Goal: Task Accomplishment & Management: Use online tool/utility

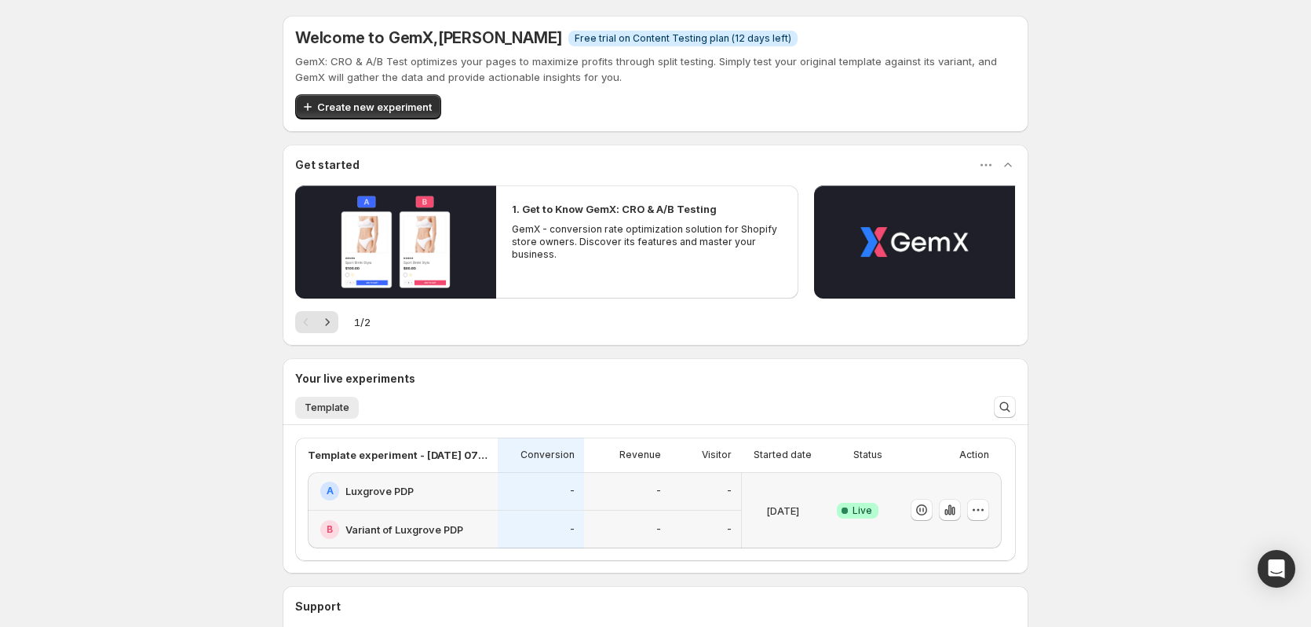
click at [588, 488] on div "-" at bounding box center [627, 491] width 86 height 38
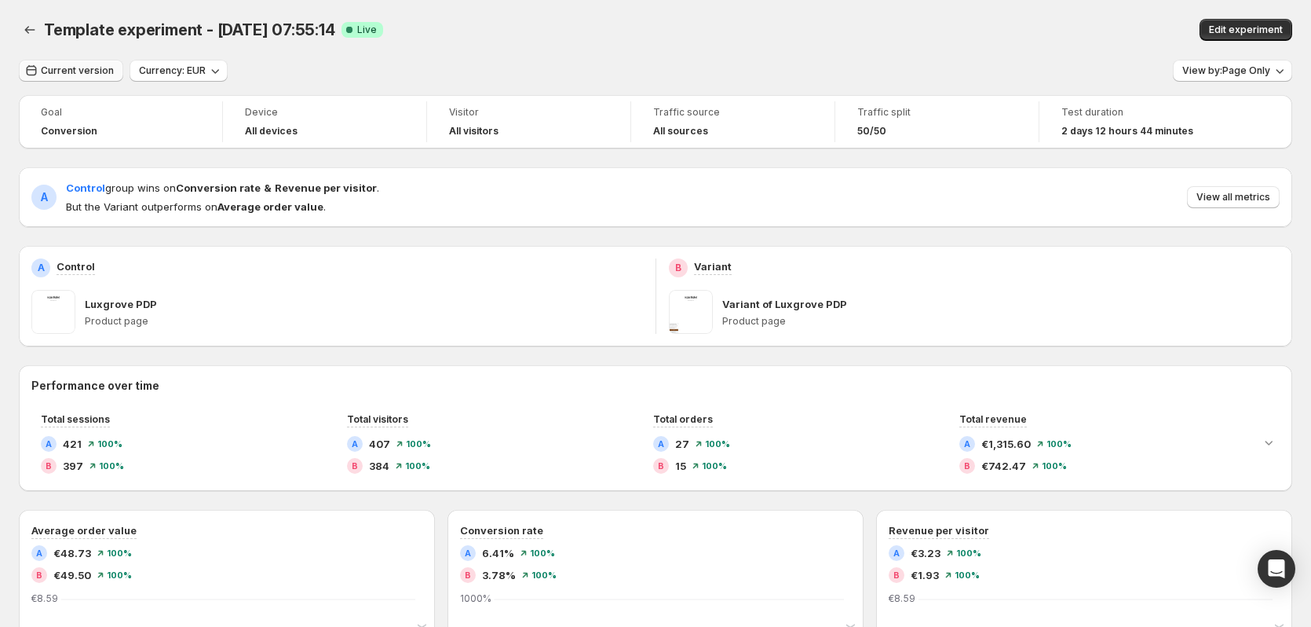
click at [107, 72] on span "Current version" at bounding box center [77, 70] width 73 height 13
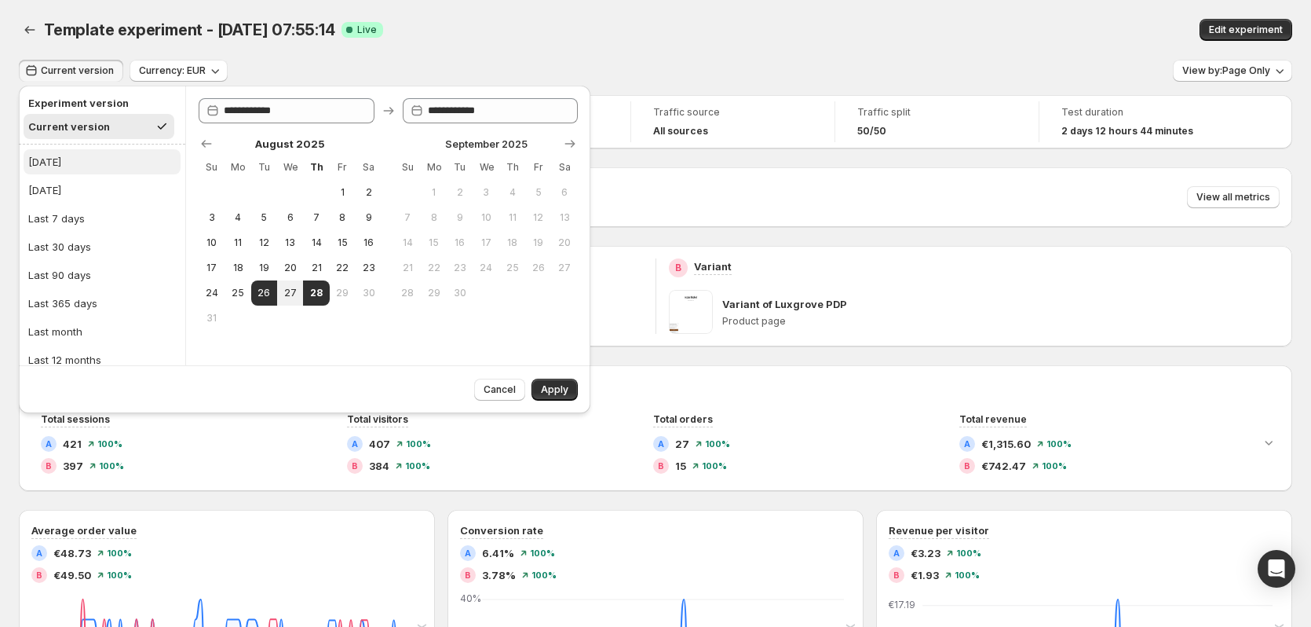
click at [111, 168] on button "Today" at bounding box center [102, 161] width 157 height 25
type input "**********"
click at [561, 387] on span "Apply" at bounding box center [554, 389] width 27 height 13
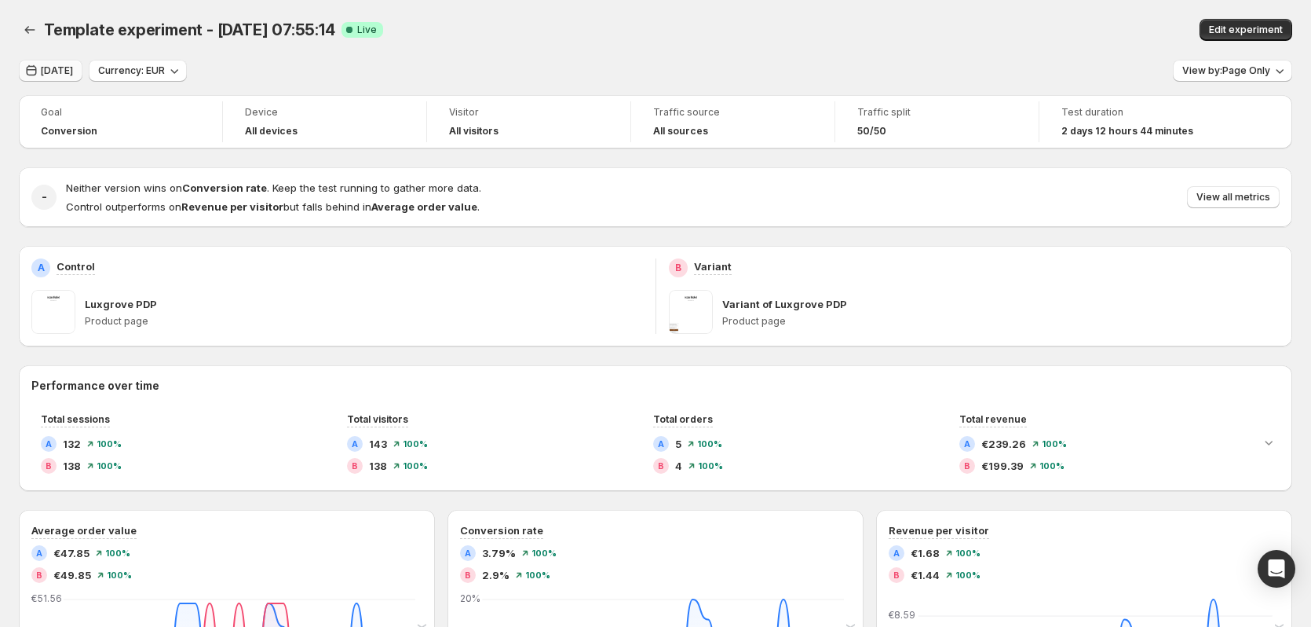
click at [67, 74] on span "Today" at bounding box center [57, 70] width 32 height 13
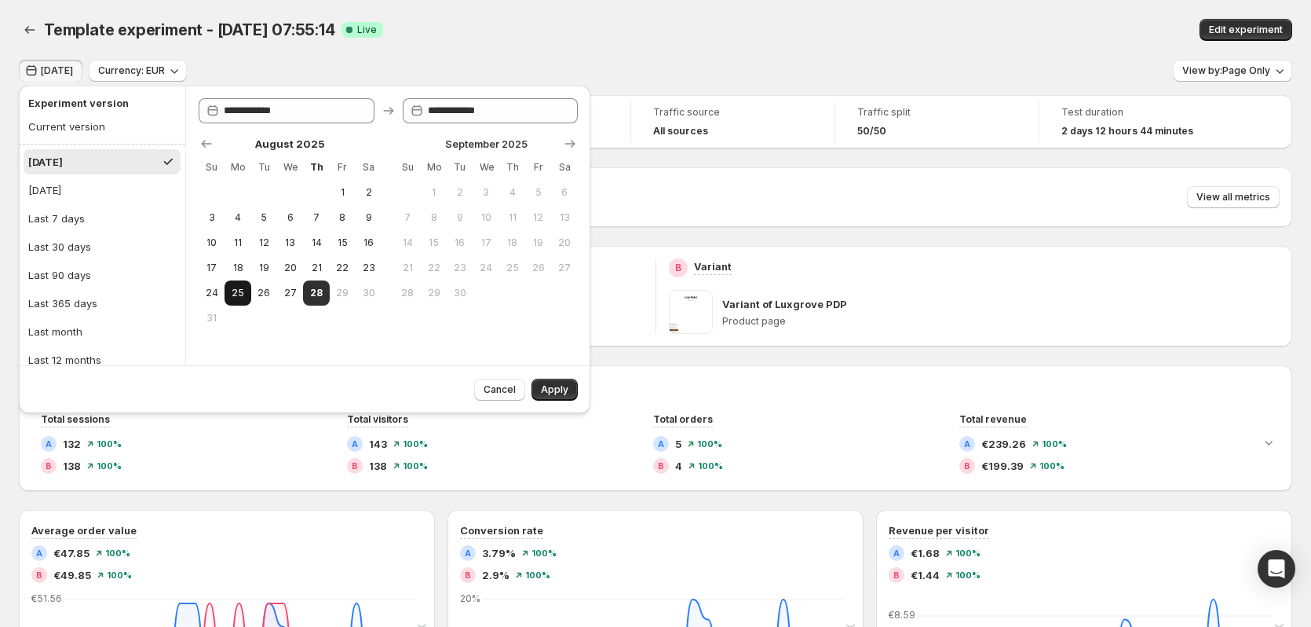
click at [240, 287] on span "25" at bounding box center [237, 293] width 13 height 13
type input "**********"
click at [308, 294] on button "28" at bounding box center [316, 292] width 26 height 25
type input "**********"
click at [561, 397] on button "Apply" at bounding box center [555, 389] width 46 height 22
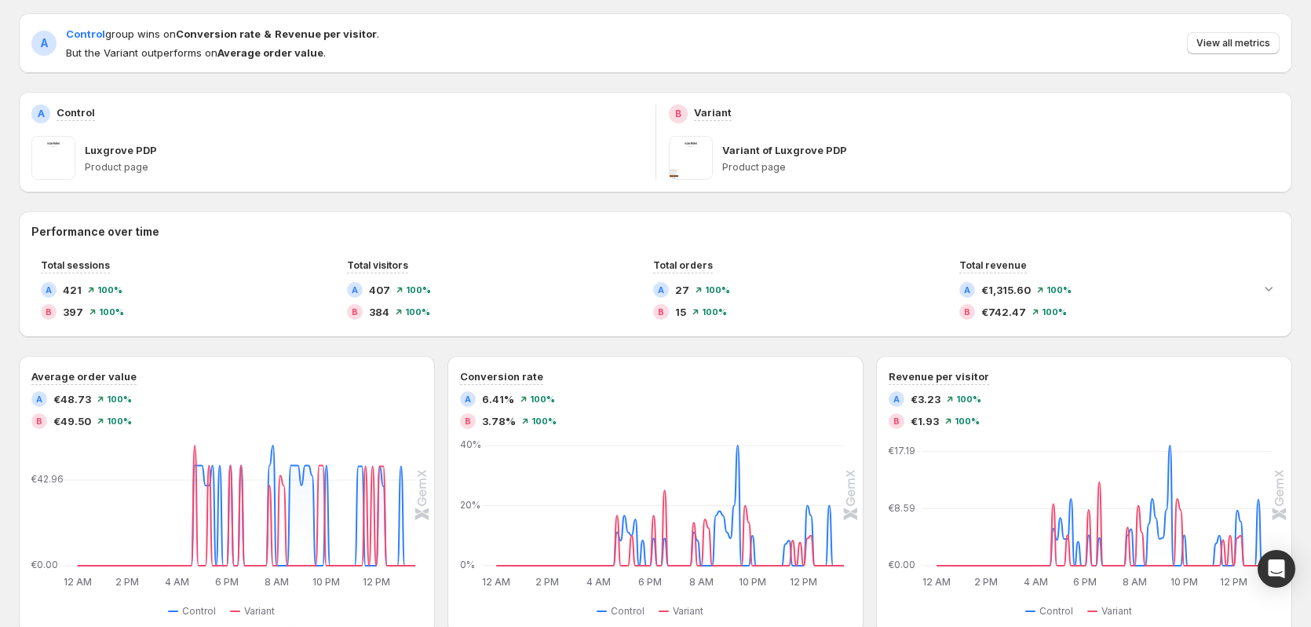
scroll to position [153, 0]
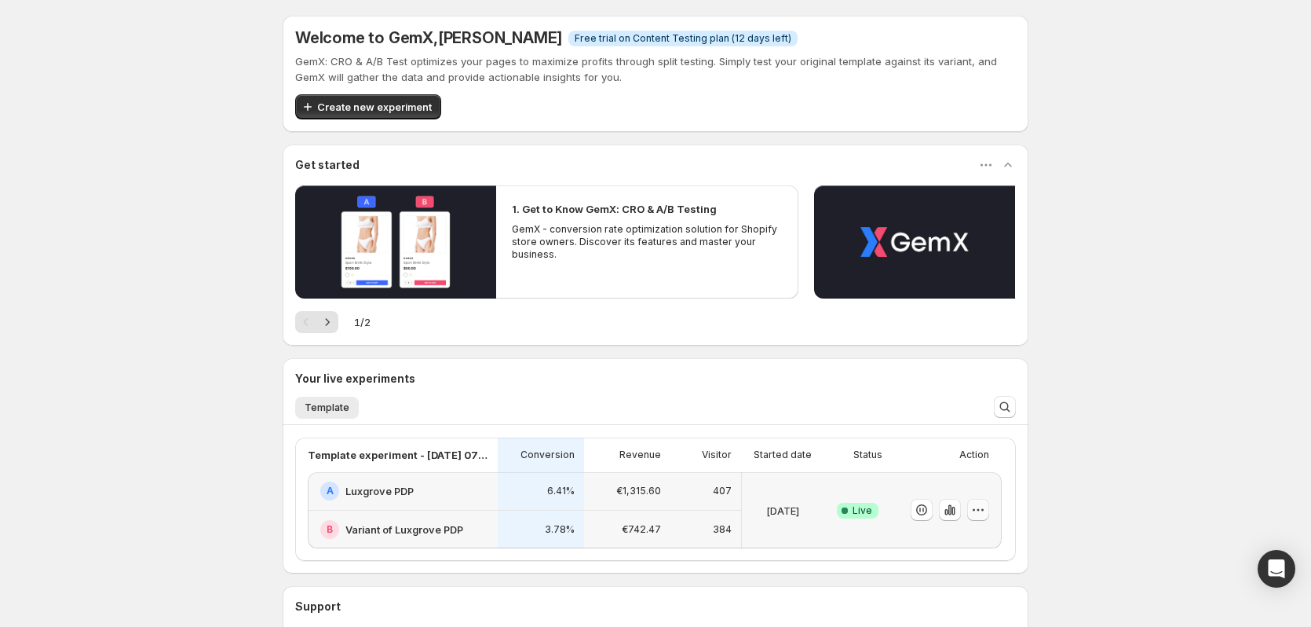
click at [982, 504] on icon "button" at bounding box center [978, 510] width 16 height 16
click at [797, 521] on div "[DATE]" at bounding box center [782, 509] width 69 height 57
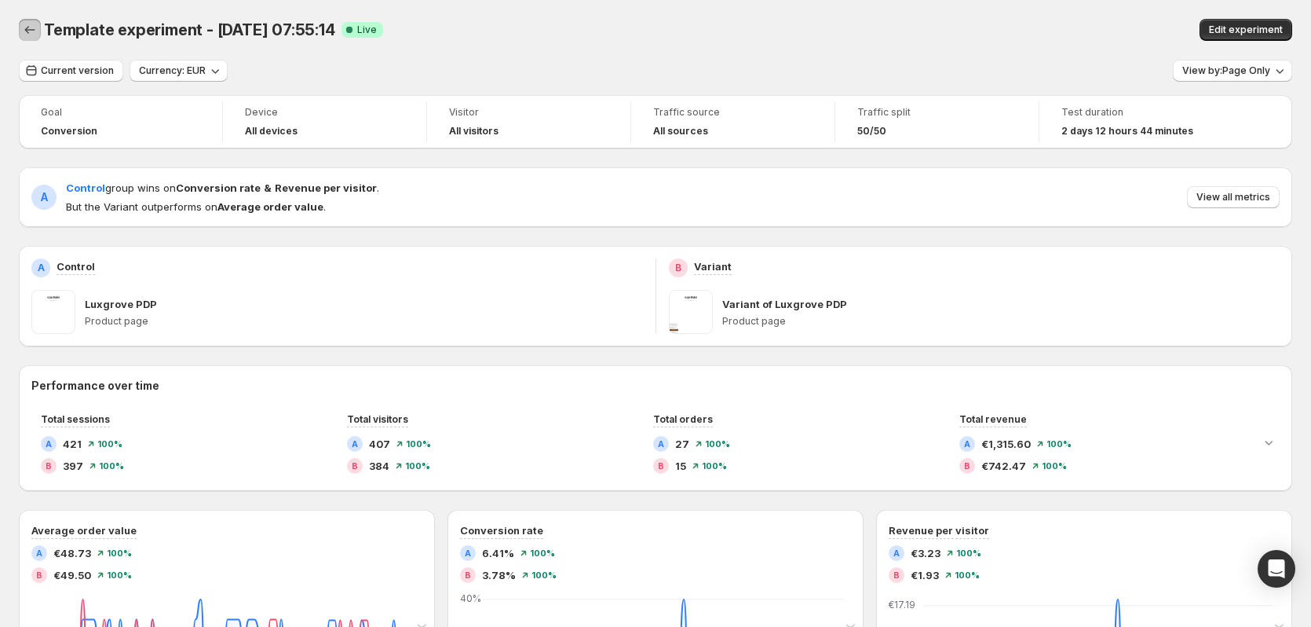
click at [33, 24] on icon "Back" at bounding box center [30, 30] width 16 height 16
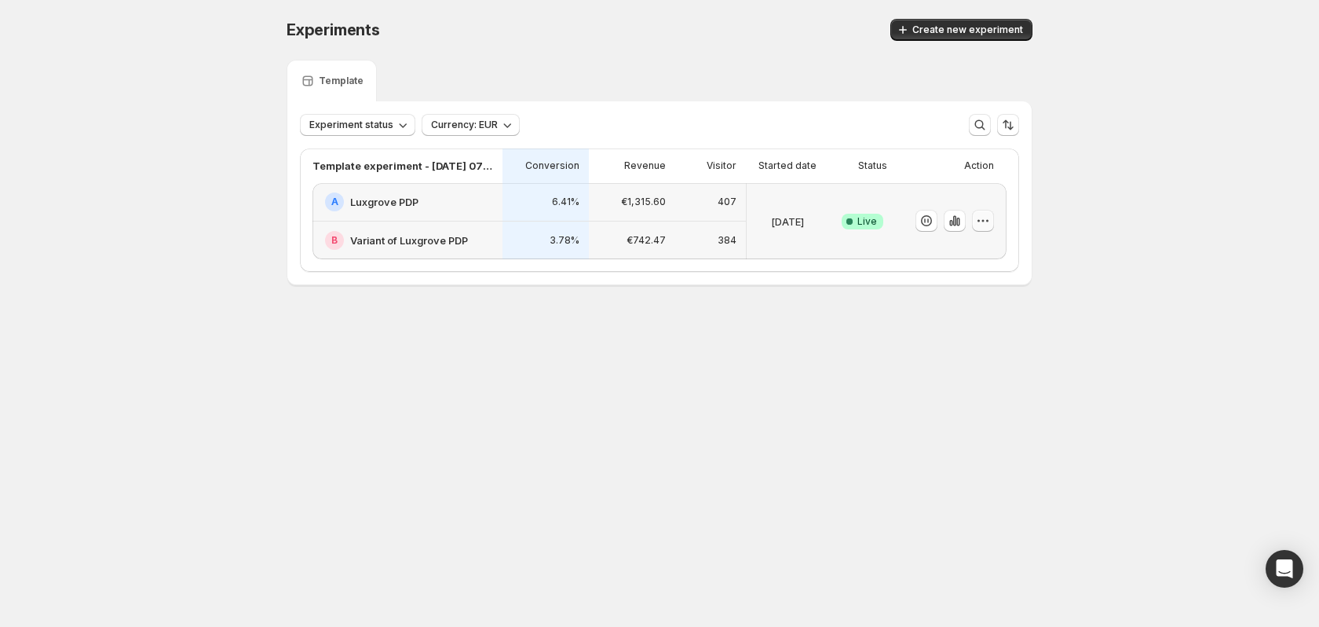
click at [986, 228] on icon "button" at bounding box center [983, 221] width 16 height 16
click at [960, 299] on span "End experiment" at bounding box center [997, 307] width 164 height 16
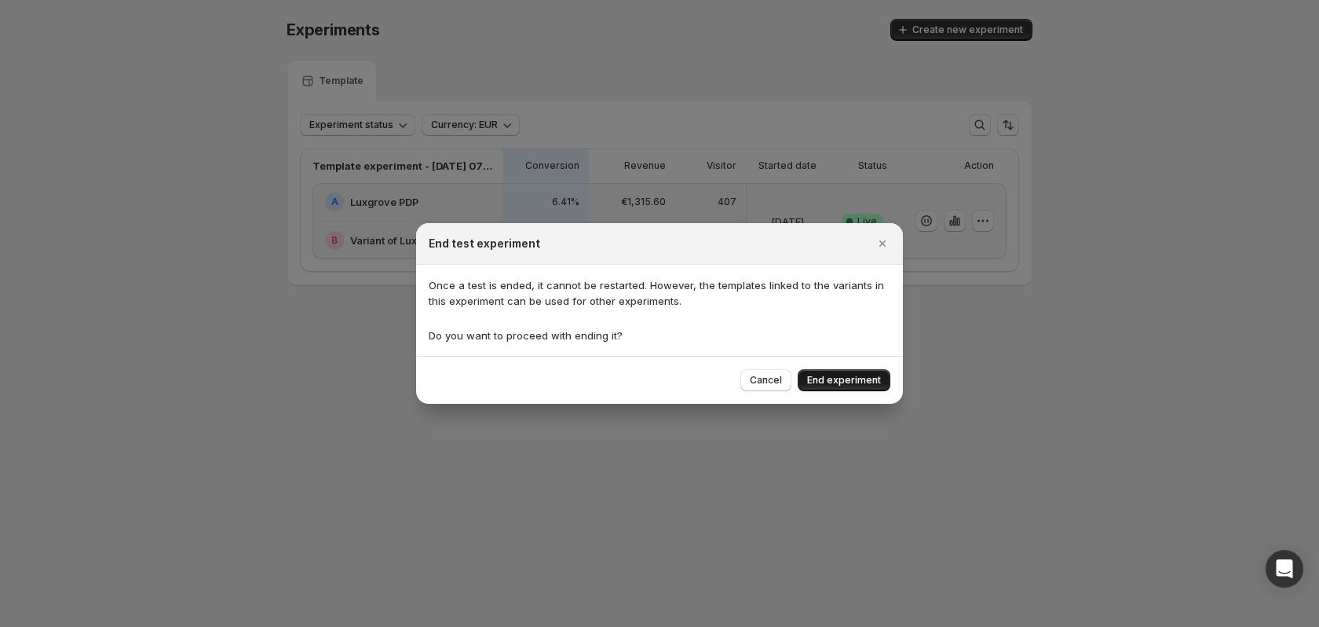
click at [842, 374] on button "End experiment" at bounding box center [844, 380] width 93 height 22
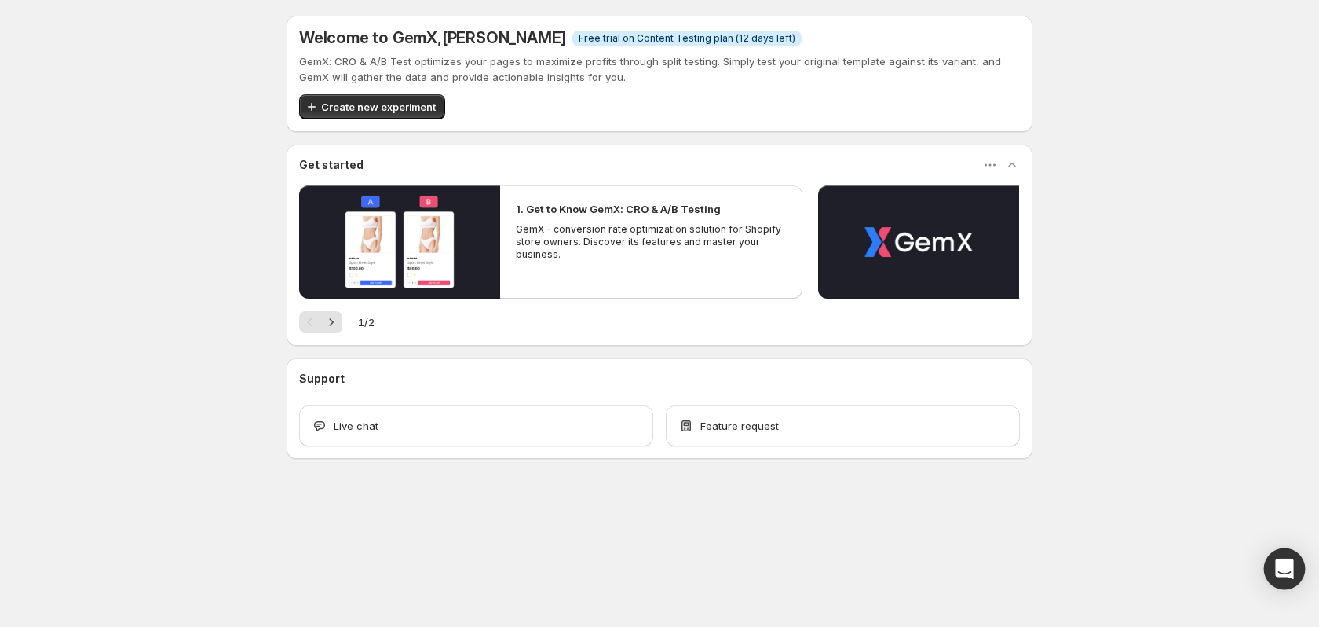
click at [1272, 561] on div "Open Intercom Messenger" at bounding box center [1285, 569] width 42 height 42
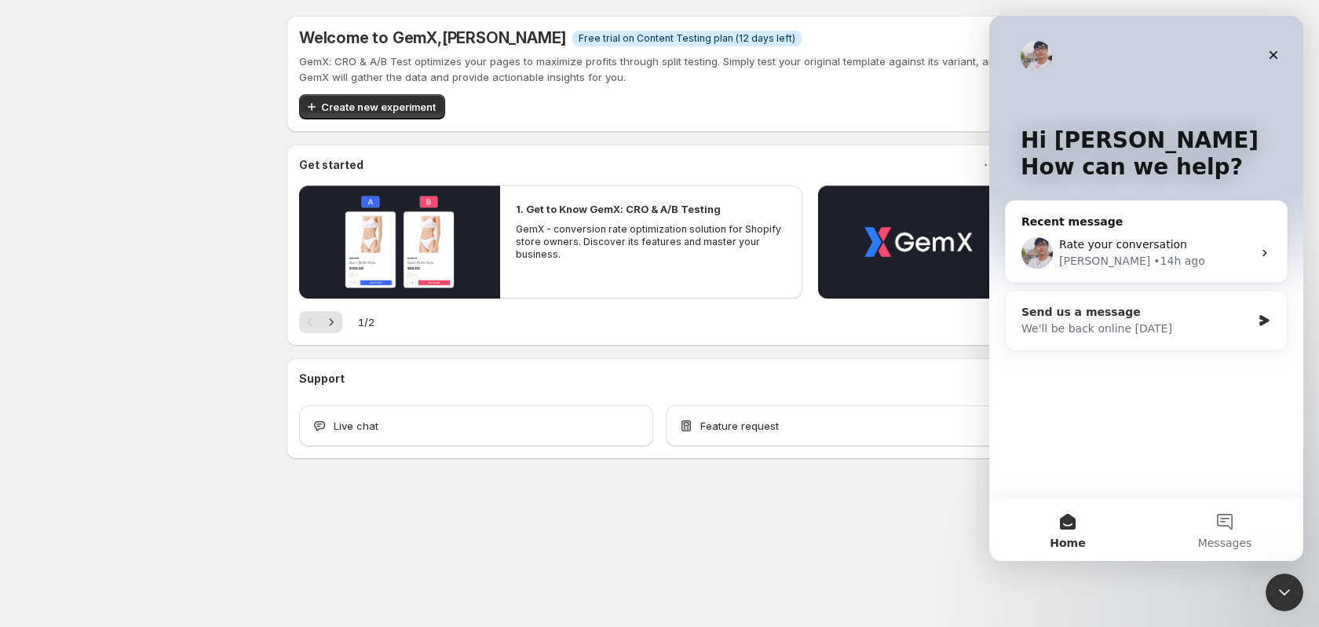
click at [1122, 320] on div "Send us a message" at bounding box center [1136, 312] width 230 height 16
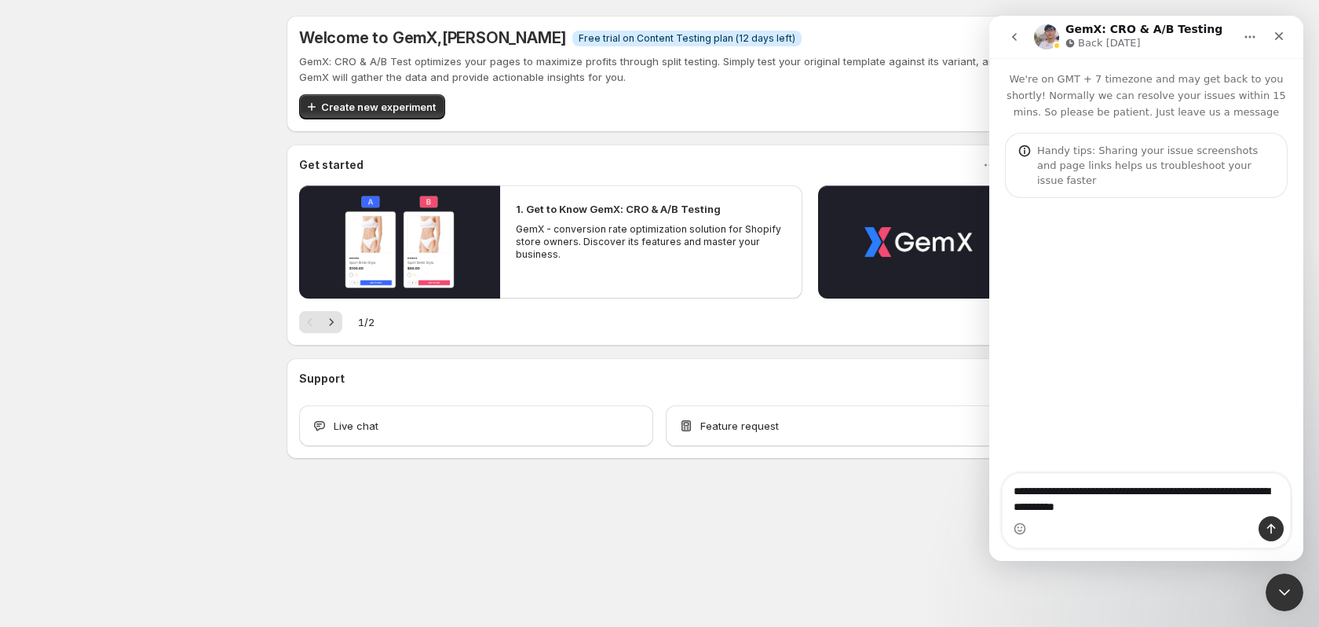
type textarea "**********"
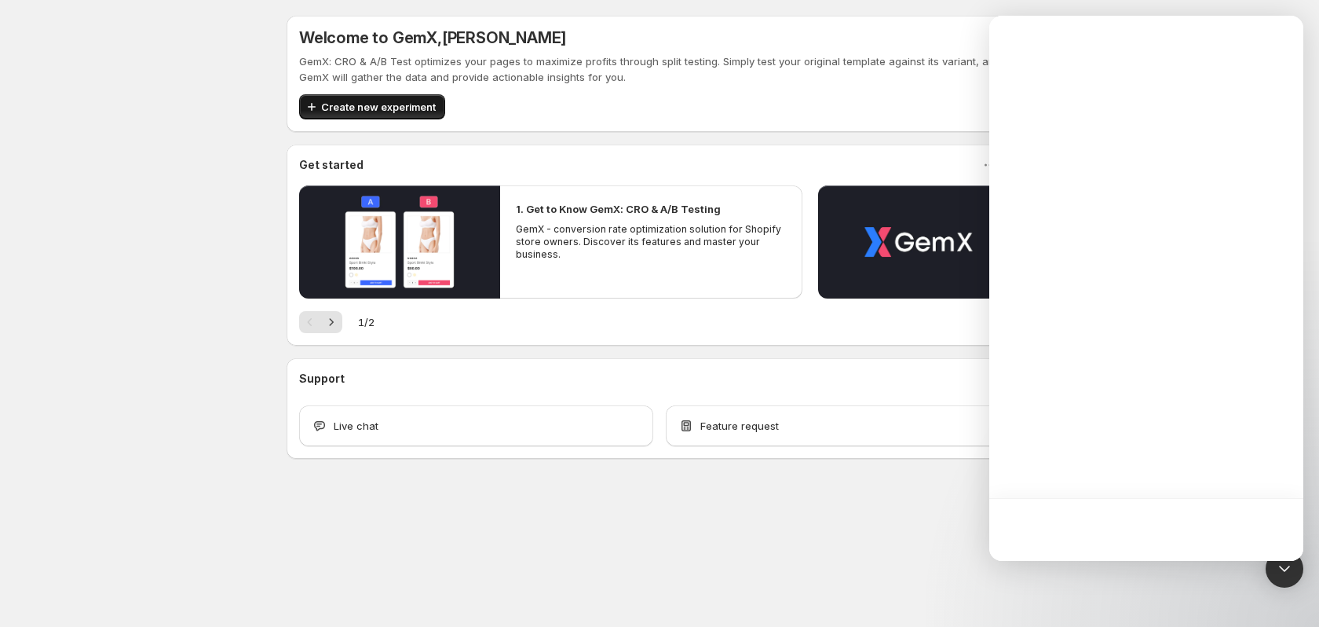
click at [418, 104] on span "Create new experiment" at bounding box center [378, 107] width 115 height 16
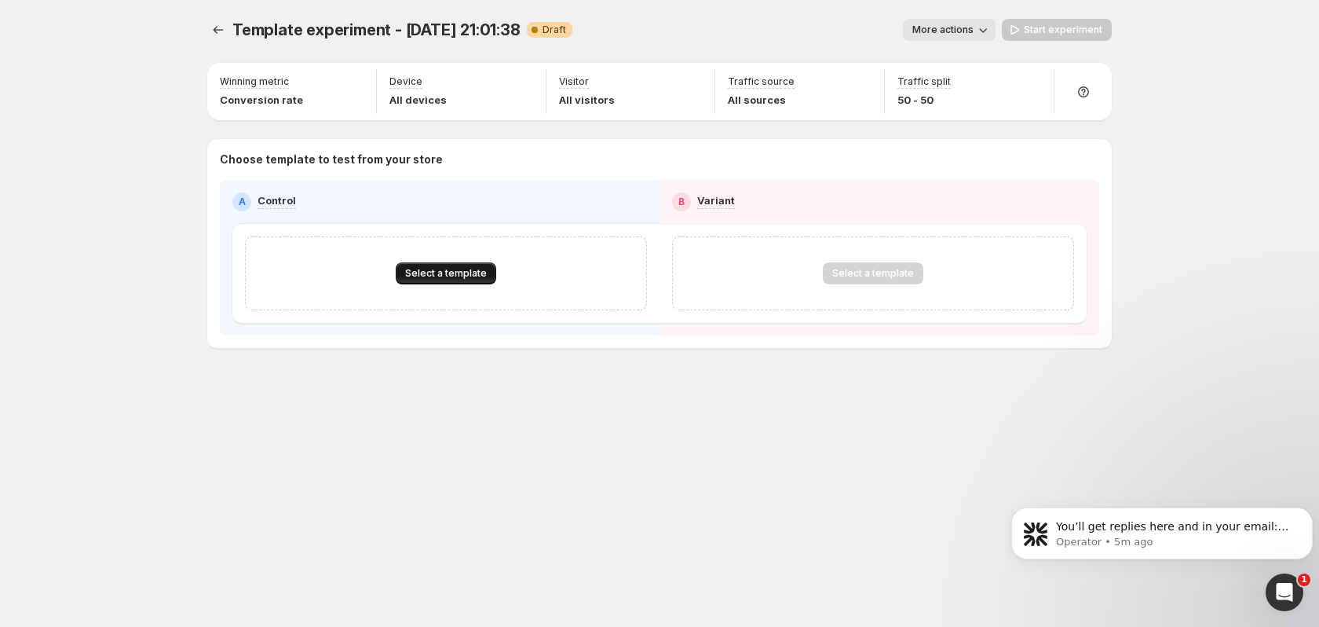
click at [430, 274] on span "Select a template" at bounding box center [446, 273] width 82 height 13
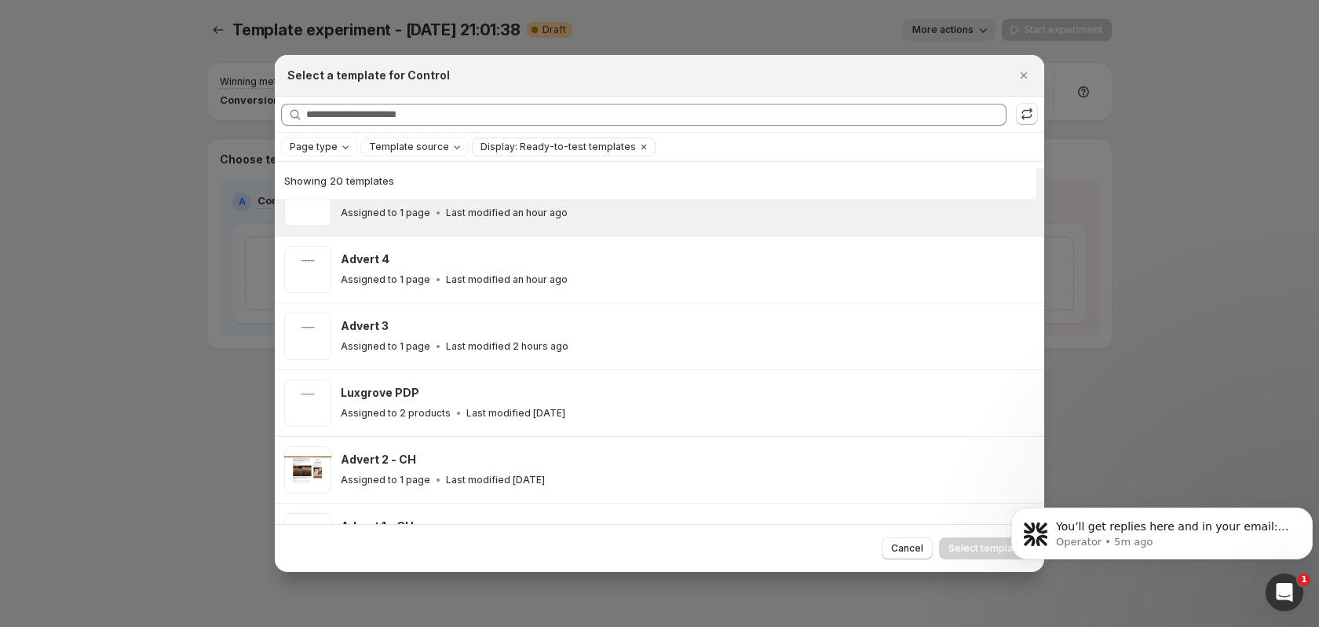
scroll to position [456, 0]
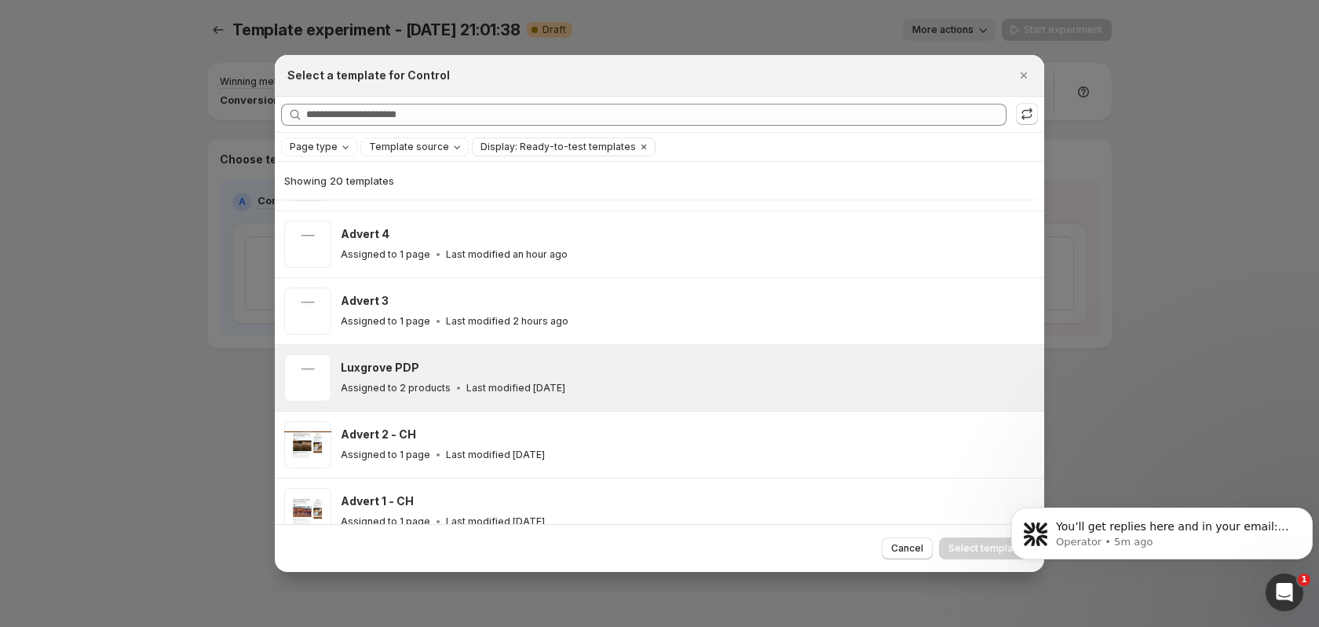
click at [448, 376] on div "Luxgrove PDP Assigned to 2 products Last modified 2 days ago" at bounding box center [685, 378] width 689 height 36
click at [985, 546] on span "Select template" at bounding box center [985, 548] width 74 height 13
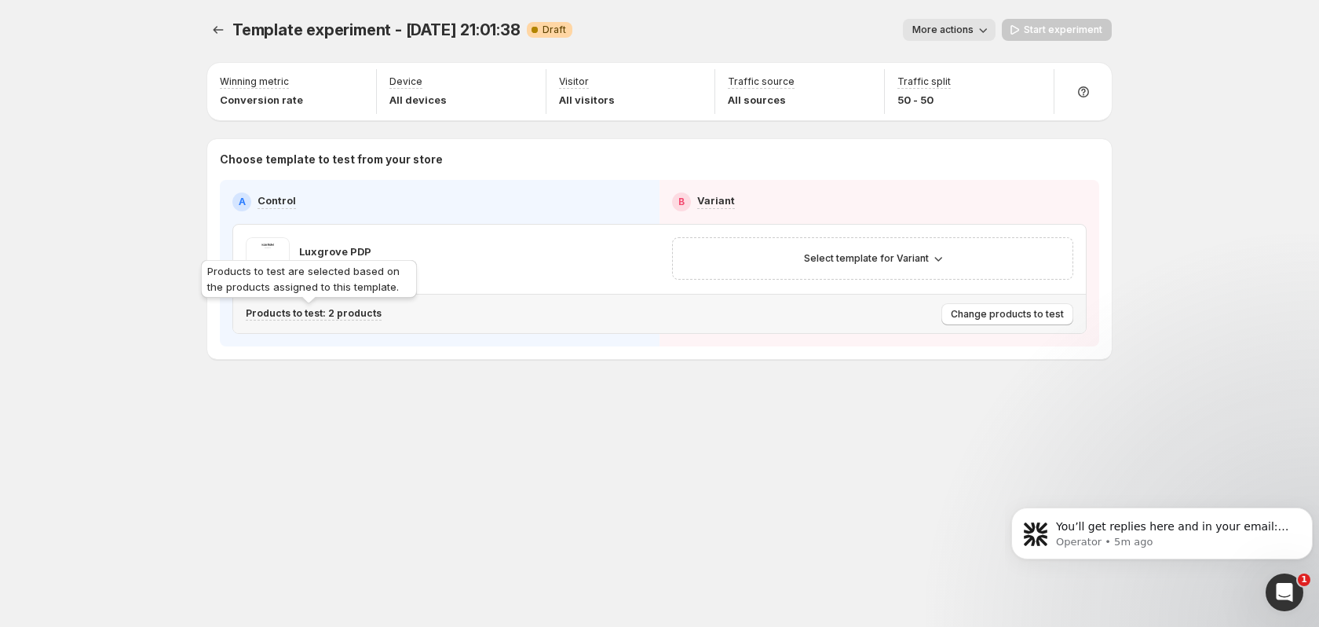
click at [357, 314] on p "Products to test: 2 products" at bounding box center [314, 313] width 136 height 13
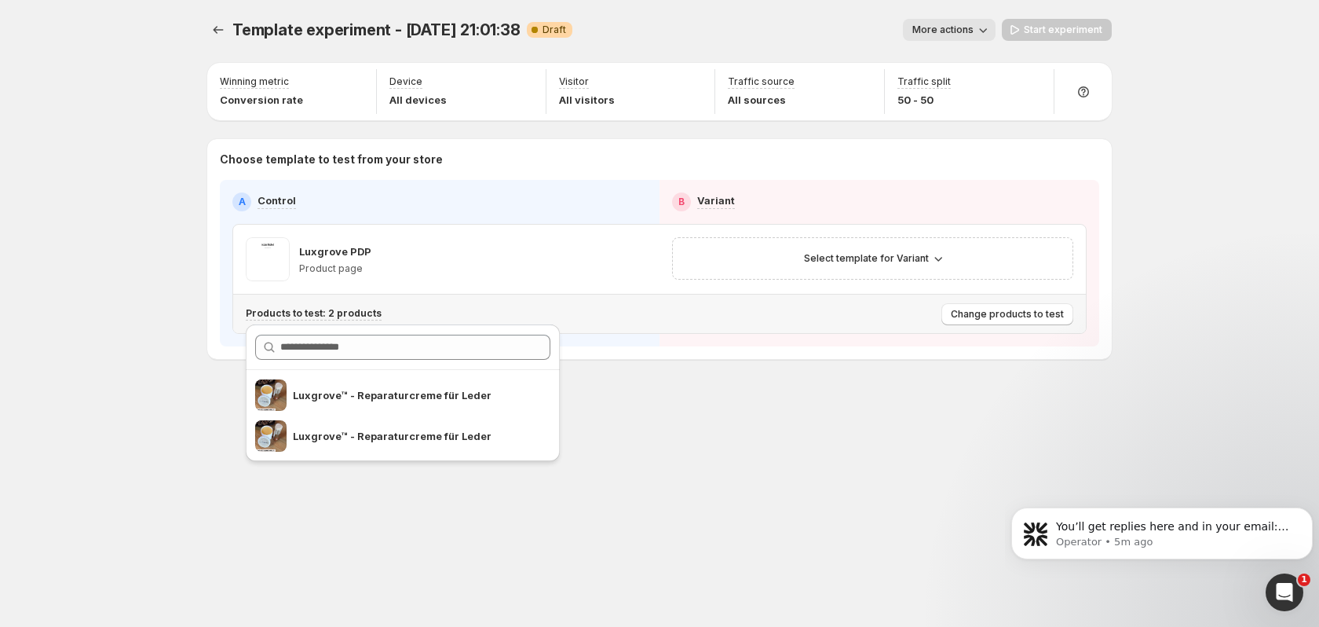
click at [357, 314] on p "Products to test: 2 products" at bounding box center [314, 313] width 136 height 13
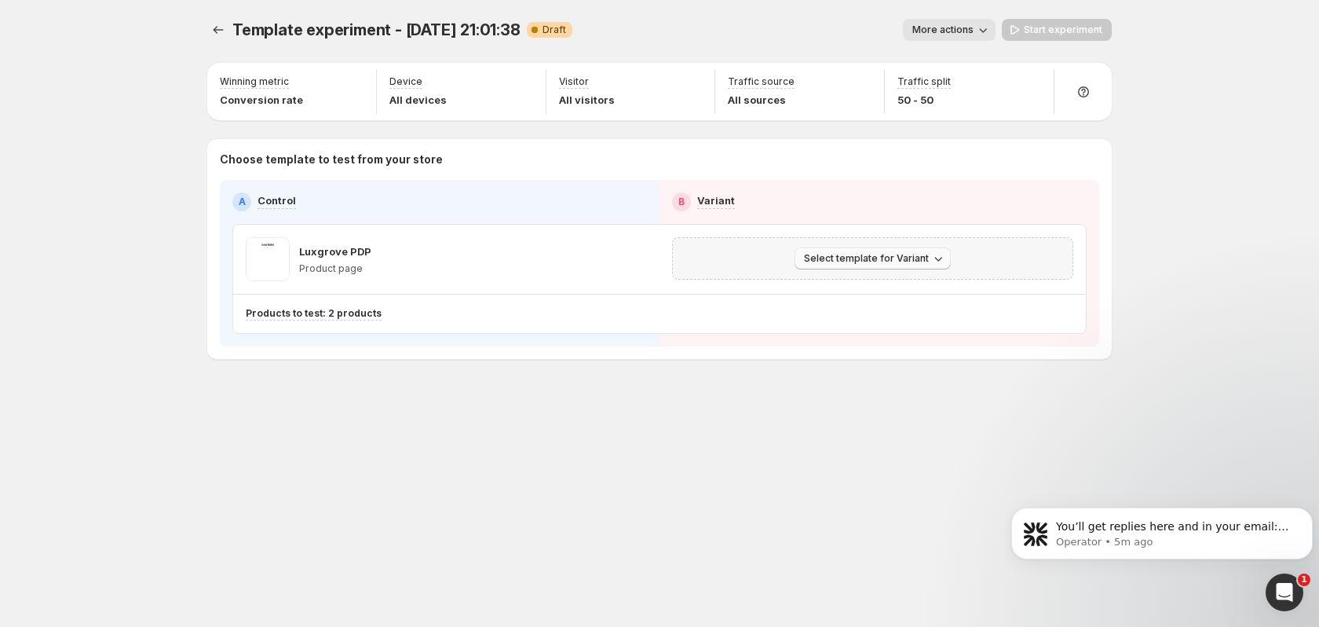
click at [815, 265] on button "Select template for Variant" at bounding box center [873, 258] width 156 height 22
click at [830, 288] on span "Select an existing template" at bounding box center [861, 291] width 133 height 13
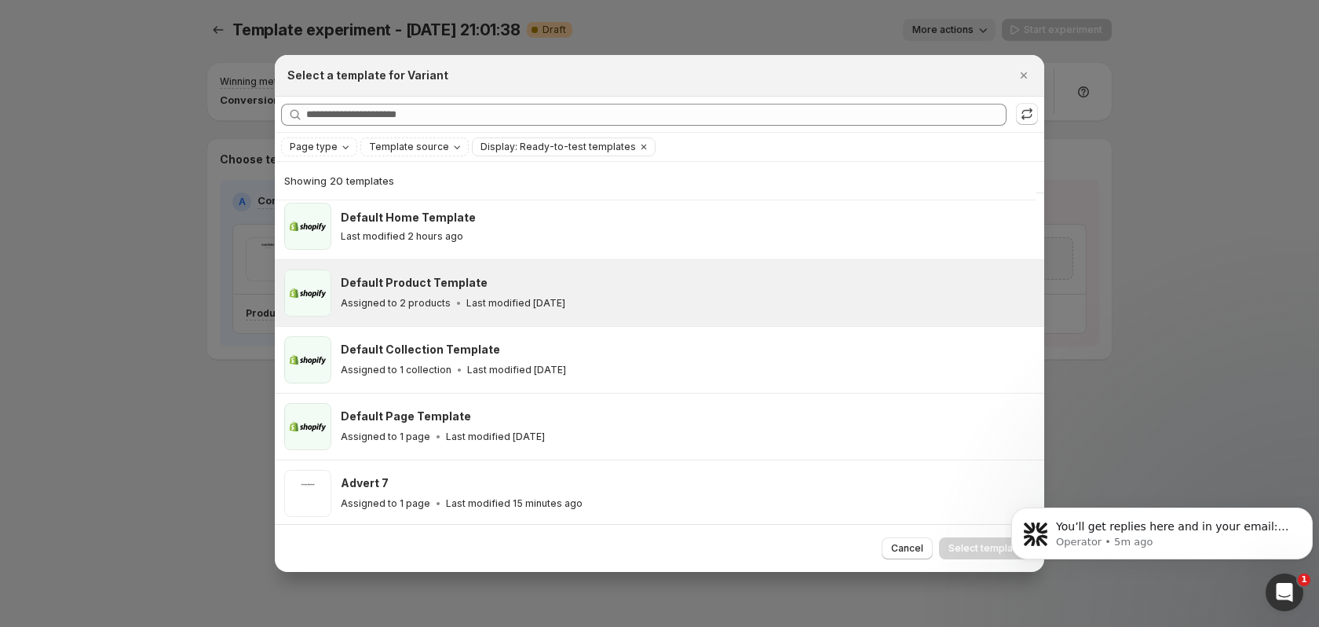
scroll to position [0, 0]
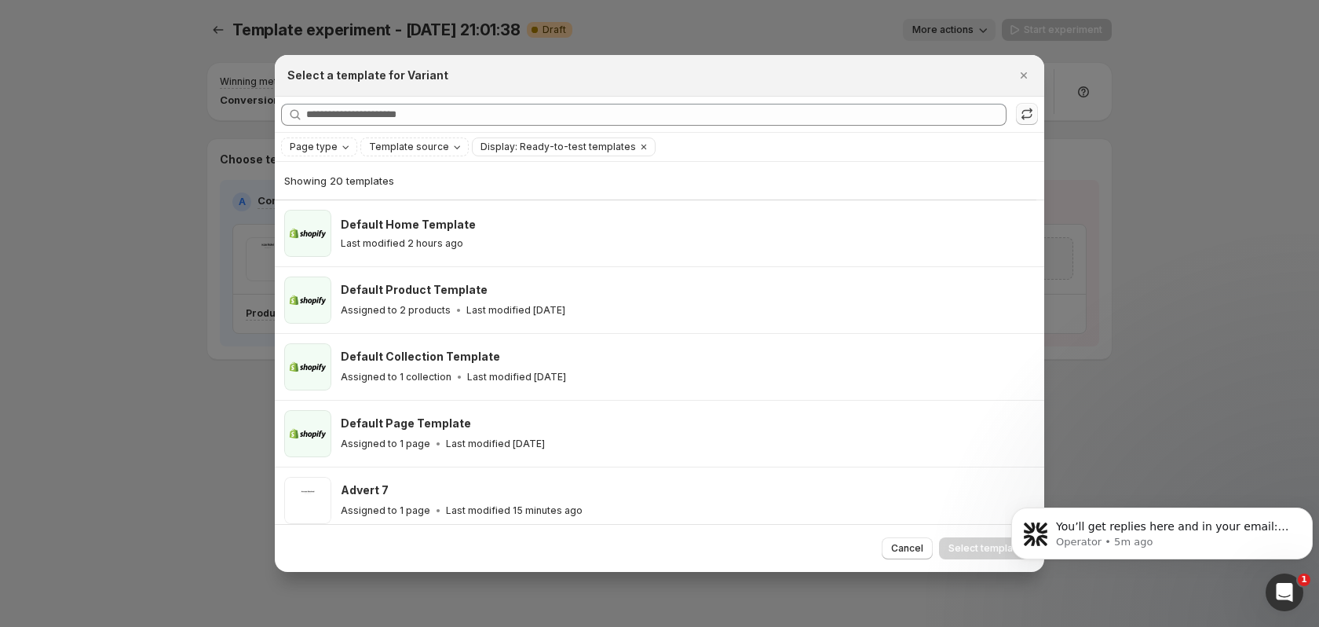
click at [1025, 119] on icon ":rf:" at bounding box center [1027, 114] width 16 height 16
click at [165, 406] on div at bounding box center [659, 313] width 1319 height 627
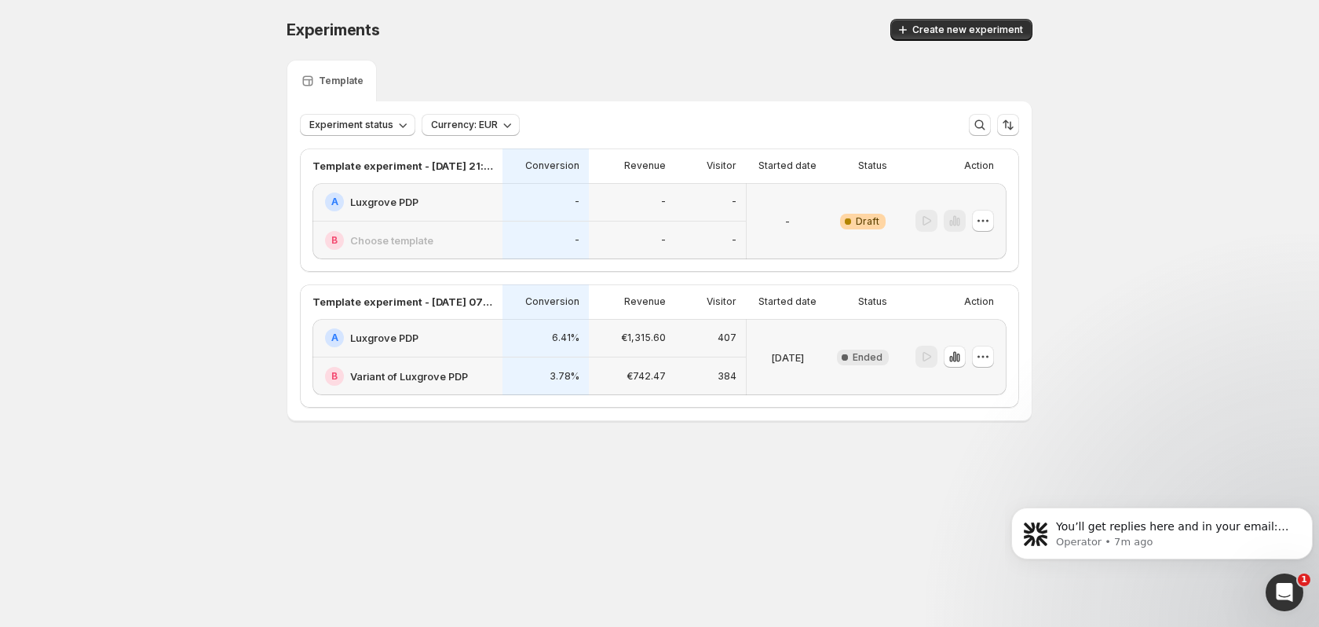
click at [518, 210] on div "-" at bounding box center [546, 201] width 68 height 19
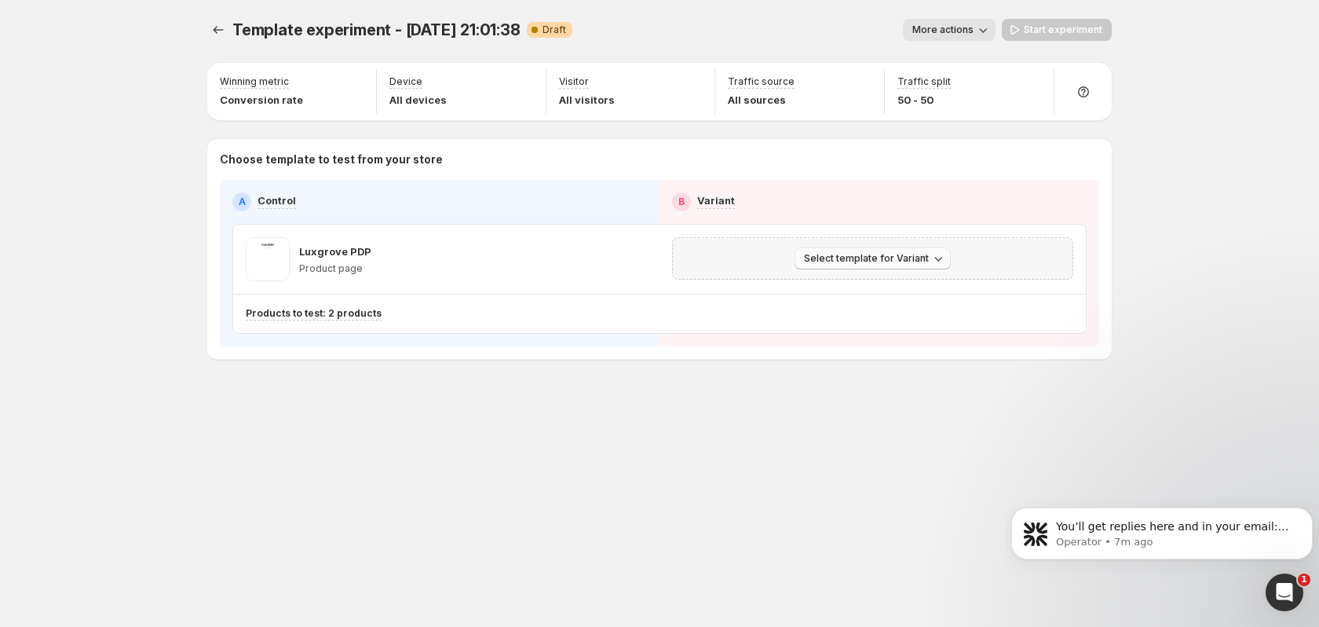
click at [808, 262] on span "Select template for Variant" at bounding box center [866, 258] width 125 height 13
click at [939, 291] on span "Select an existing template" at bounding box center [875, 291] width 160 height 16
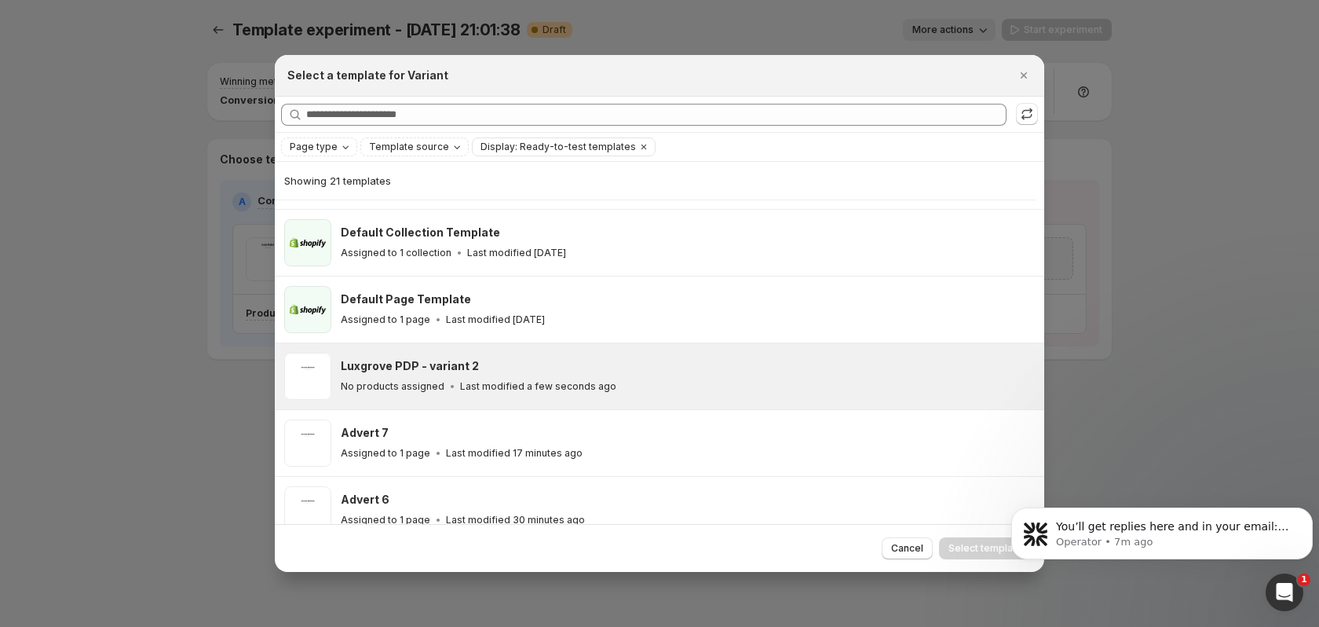
scroll to position [142, 0]
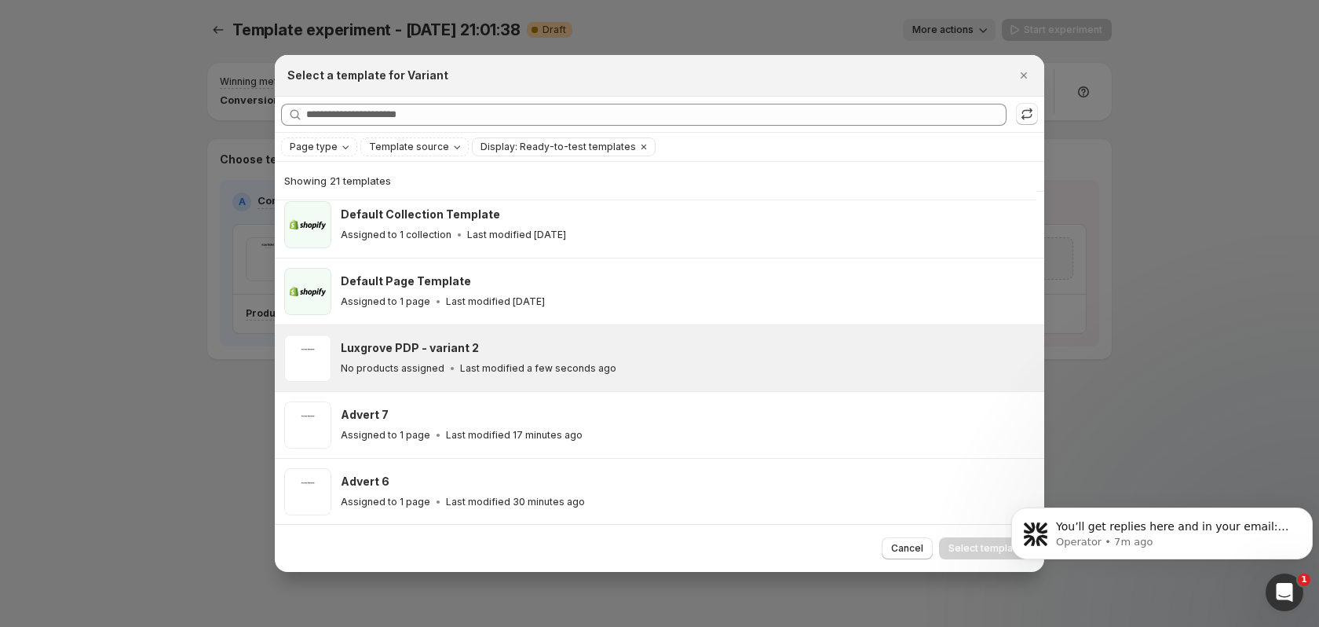
click at [566, 360] on div "No products assigned Last modified a few seconds ago" at bounding box center [685, 368] width 689 height 16
click at [971, 546] on span "Select template" at bounding box center [985, 548] width 74 height 13
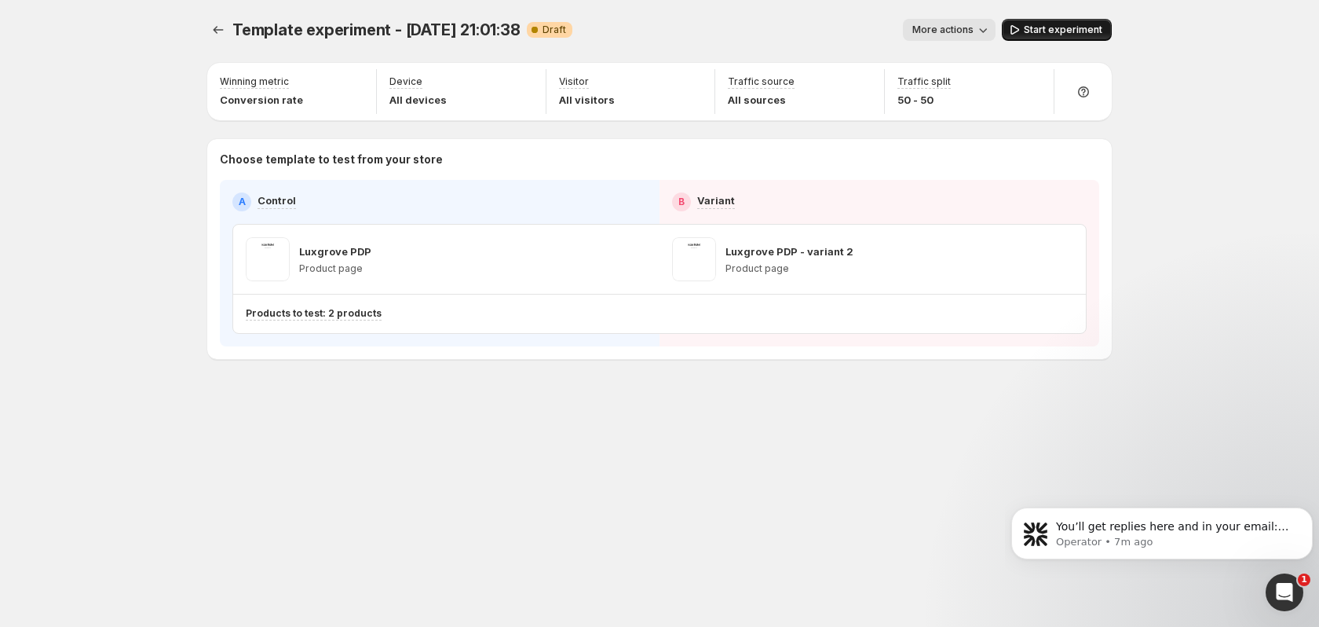
click at [1038, 28] on span "Start experiment" at bounding box center [1063, 30] width 79 height 13
click at [1063, 254] on icon "button" at bounding box center [1062, 259] width 16 height 16
click at [625, 258] on button "button" at bounding box center [636, 259] width 22 height 22
click at [971, 29] on button "More actions" at bounding box center [942, 30] width 93 height 22
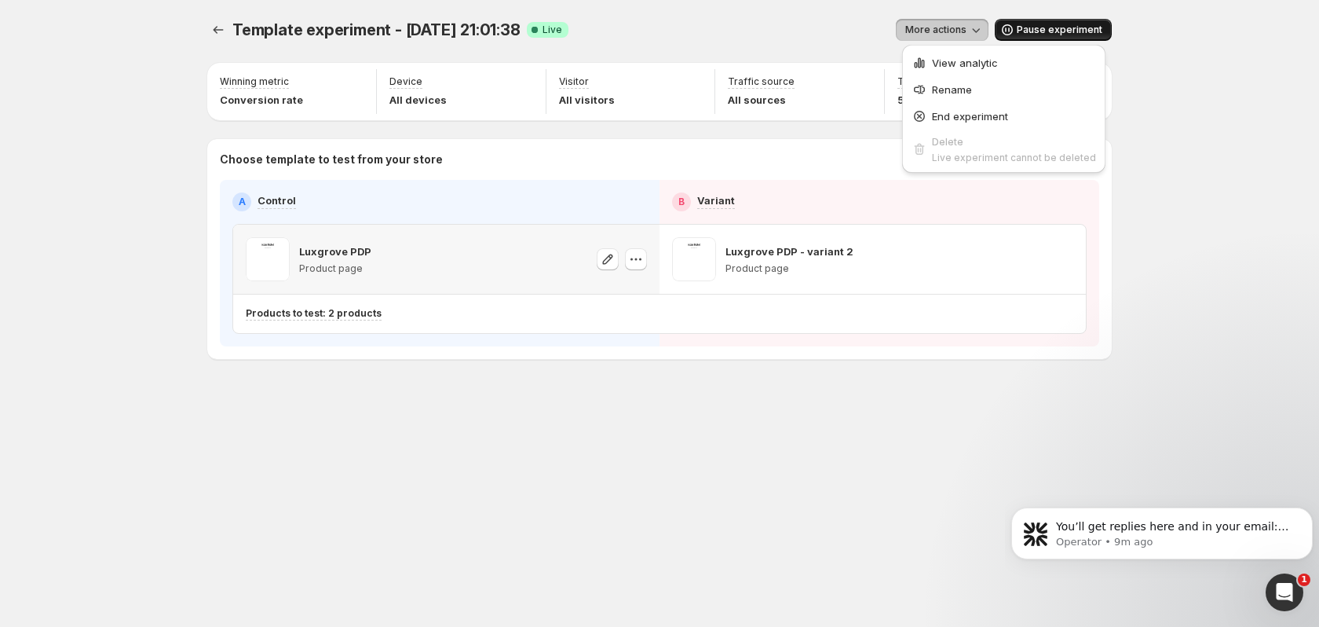
click at [500, 261] on div "Luxgrove PDP Product page" at bounding box center [446, 259] width 401 height 44
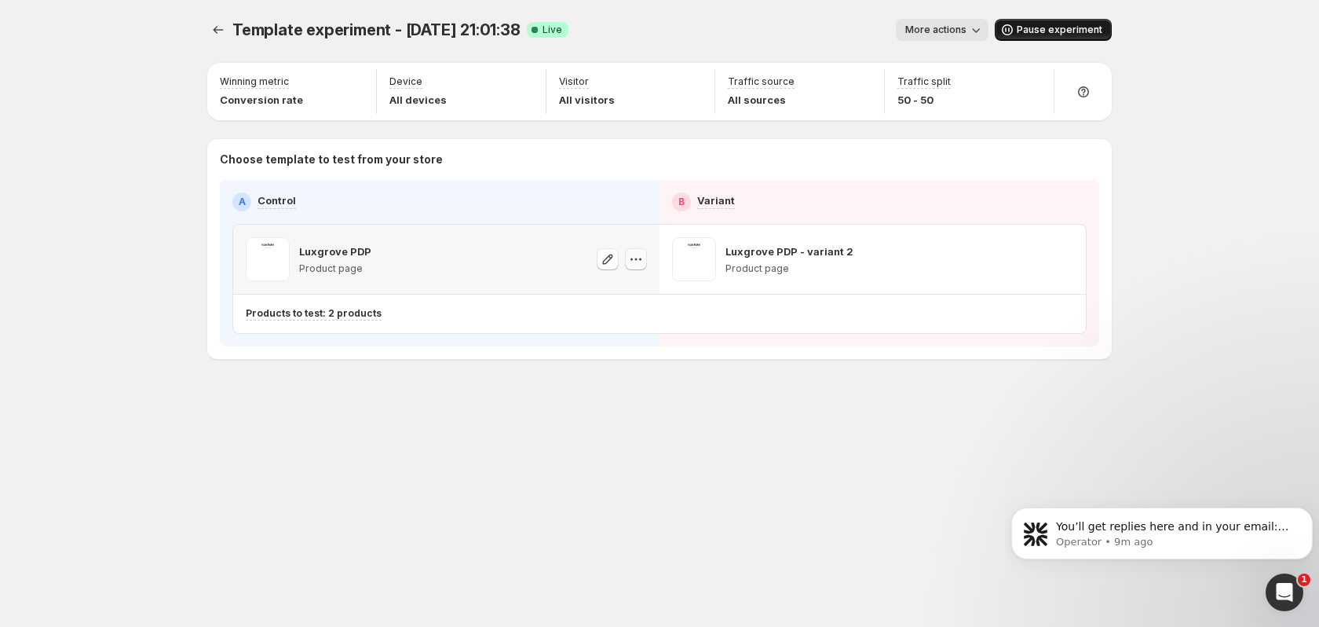
click at [632, 257] on icon "button" at bounding box center [636, 259] width 16 height 16
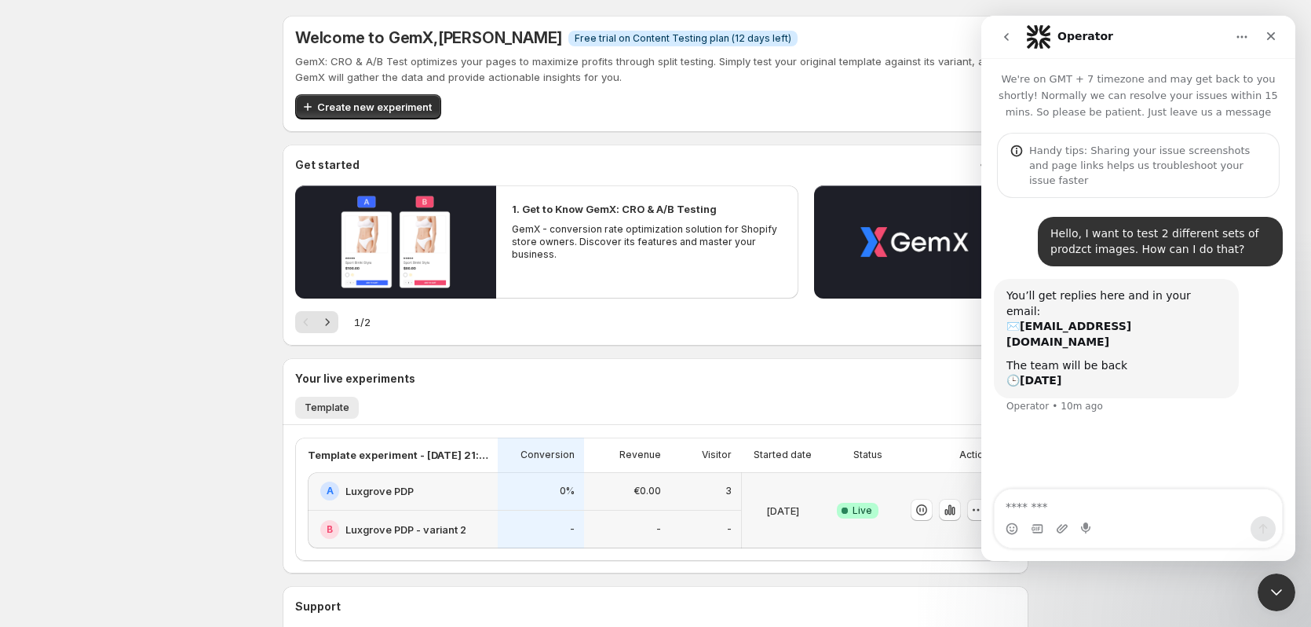
click at [280, 357] on div "Welcome to GemX , [PERSON_NAME] Info Free trial on Content Testing plan (12 day…" at bounding box center [656, 385] width 784 height 771
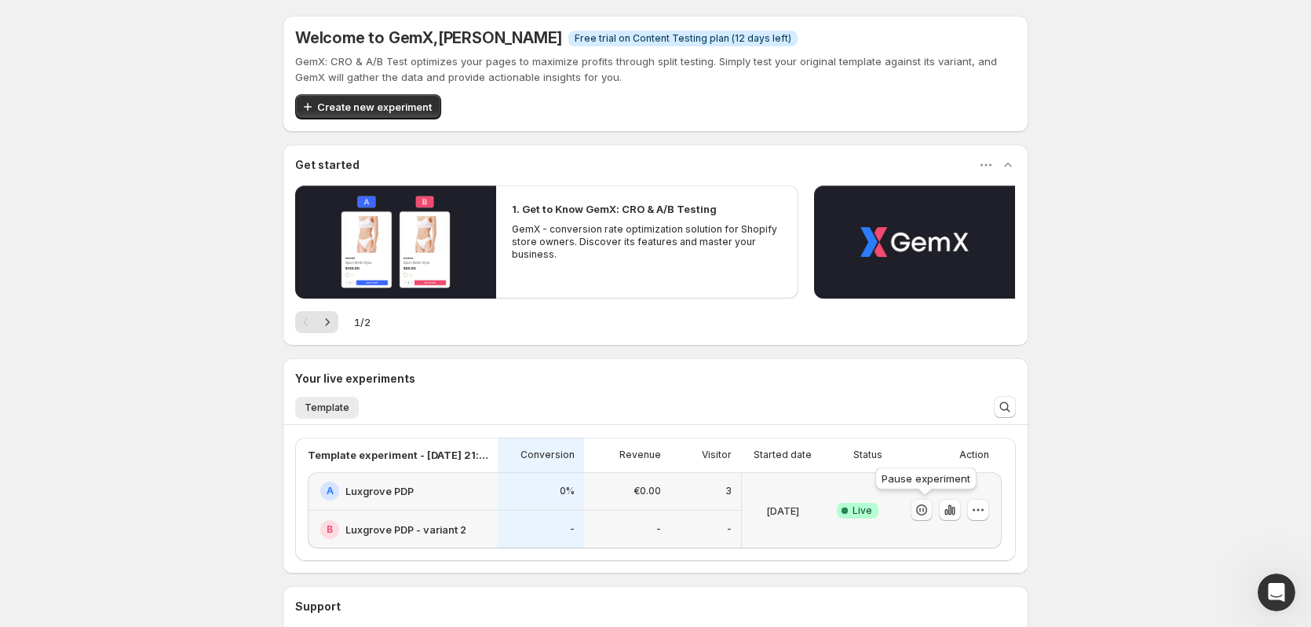
click at [930, 515] on icon "button" at bounding box center [922, 510] width 16 height 16
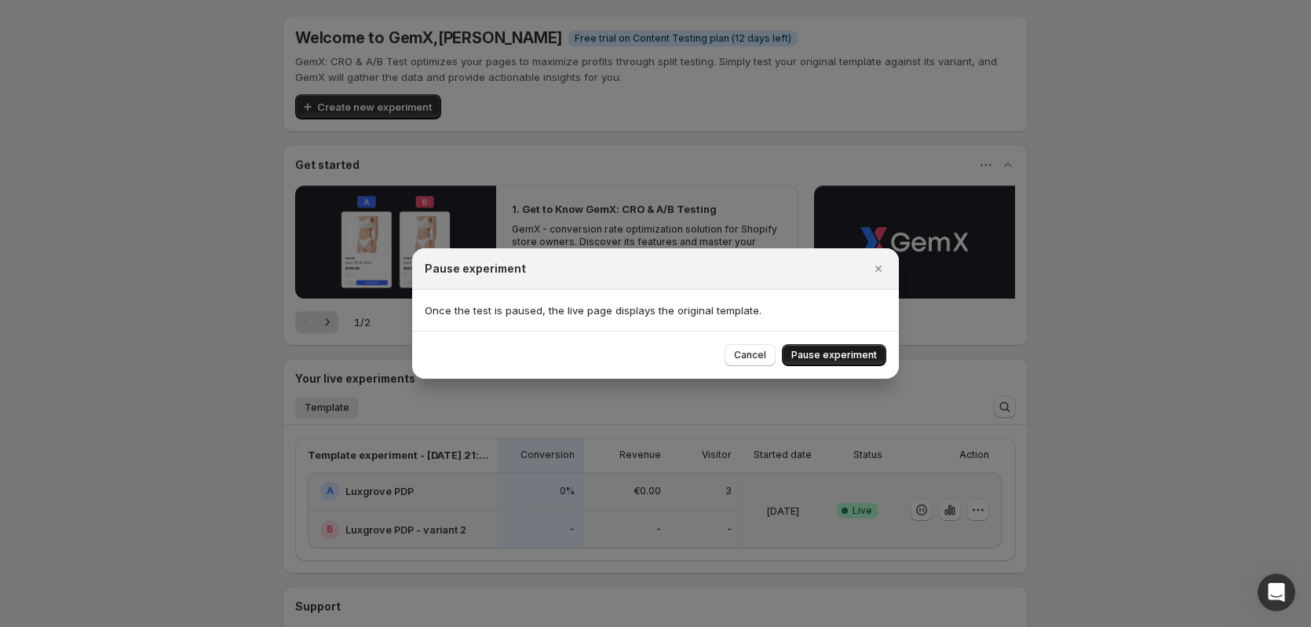
click at [843, 360] on span "Pause experiment" at bounding box center [834, 355] width 86 height 13
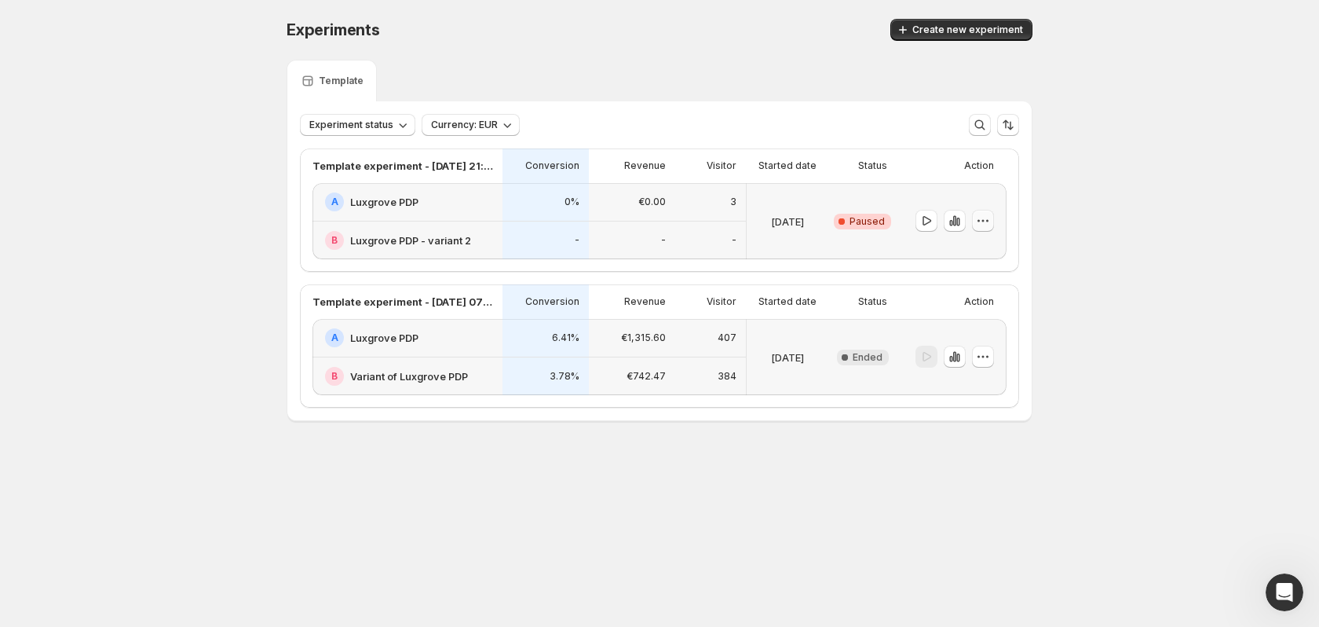
click at [974, 222] on button "button" at bounding box center [983, 221] width 22 height 22
click at [451, 234] on h2 "Luxgrove PDP - variant 2" at bounding box center [410, 240] width 121 height 16
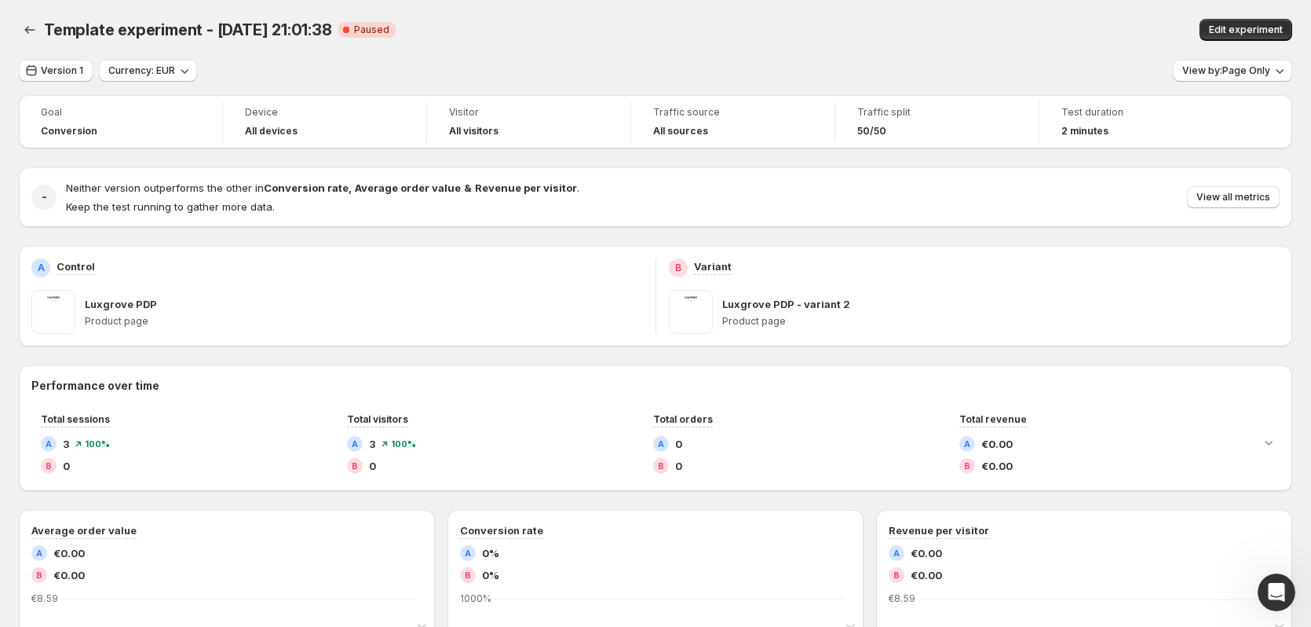
click at [703, 315] on span at bounding box center [691, 312] width 44 height 44
click at [764, 320] on p "Product page" at bounding box center [1001, 321] width 558 height 13
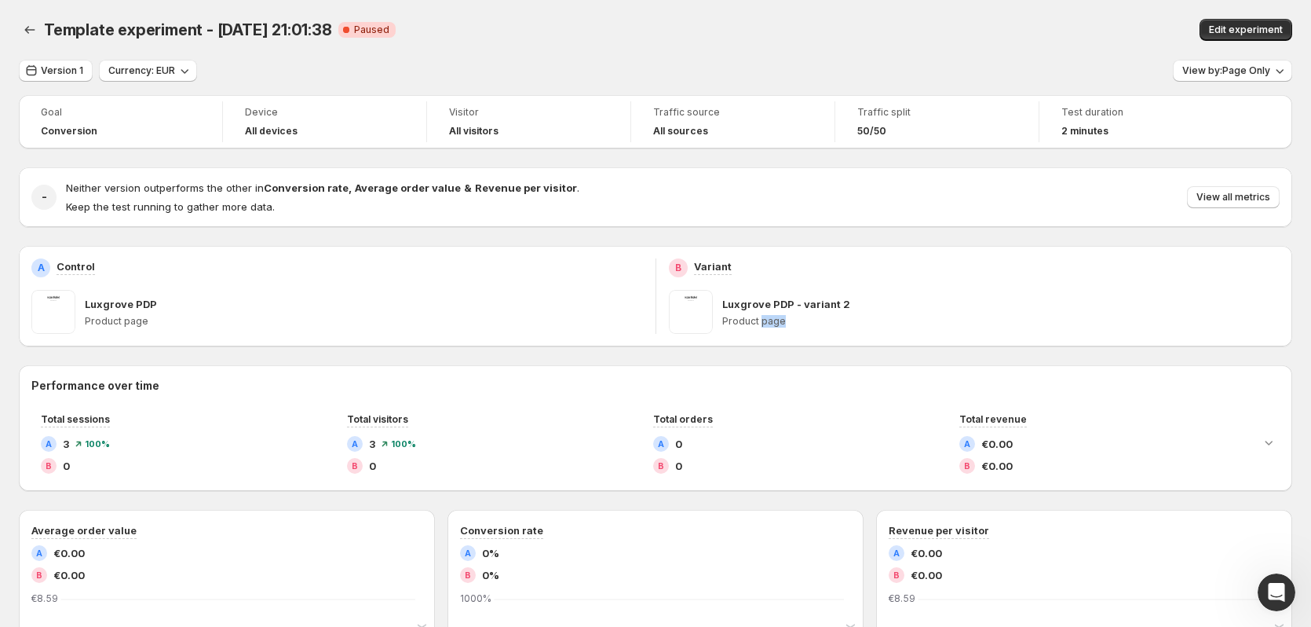
click at [764, 320] on p "Product page" at bounding box center [1001, 321] width 558 height 13
click at [554, 364] on div "Goal Conversion Device All devices Visitor All visitors Traffic source All sour…" at bounding box center [656, 604] width 1274 height 1018
click at [700, 309] on span at bounding box center [691, 312] width 44 height 44
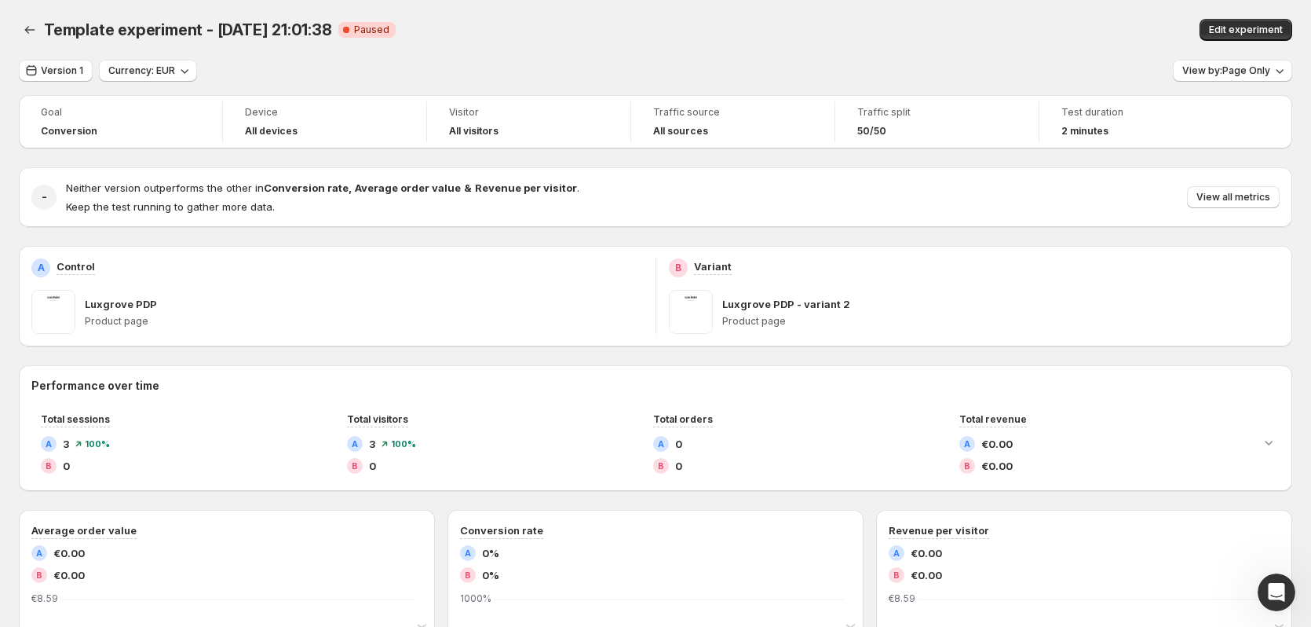
click at [611, 302] on div "Luxgrove PDP" at bounding box center [364, 304] width 558 height 16
click at [1290, 584] on div "Open Intercom Messenger" at bounding box center [1274, 590] width 52 height 52
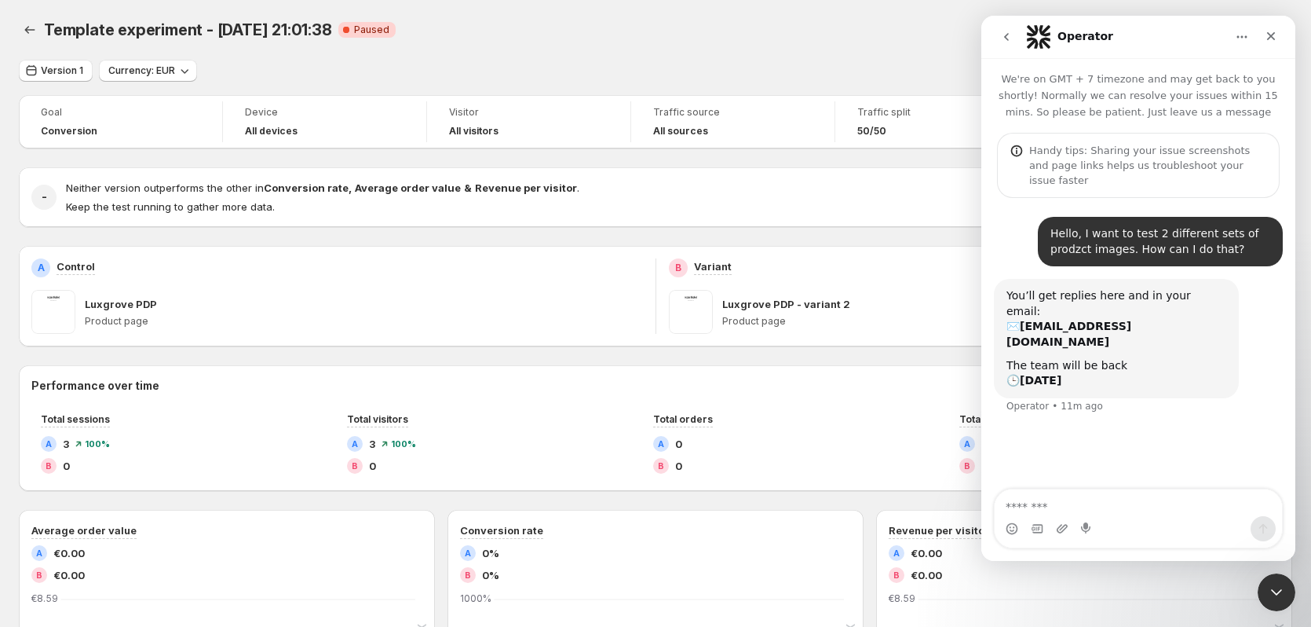
click at [612, 351] on div "Goal Conversion Device All devices Visitor All visitors Traffic source All sour…" at bounding box center [656, 604] width 1274 height 1018
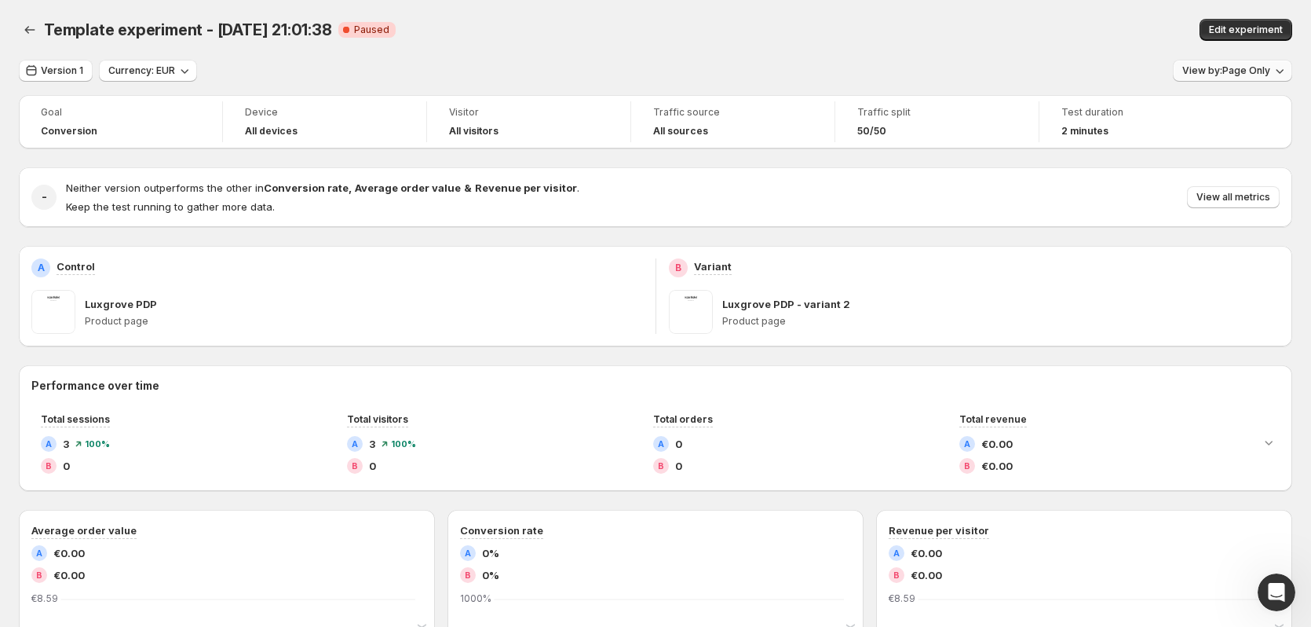
click at [1230, 72] on span "View by: Page Only" at bounding box center [1226, 70] width 88 height 13
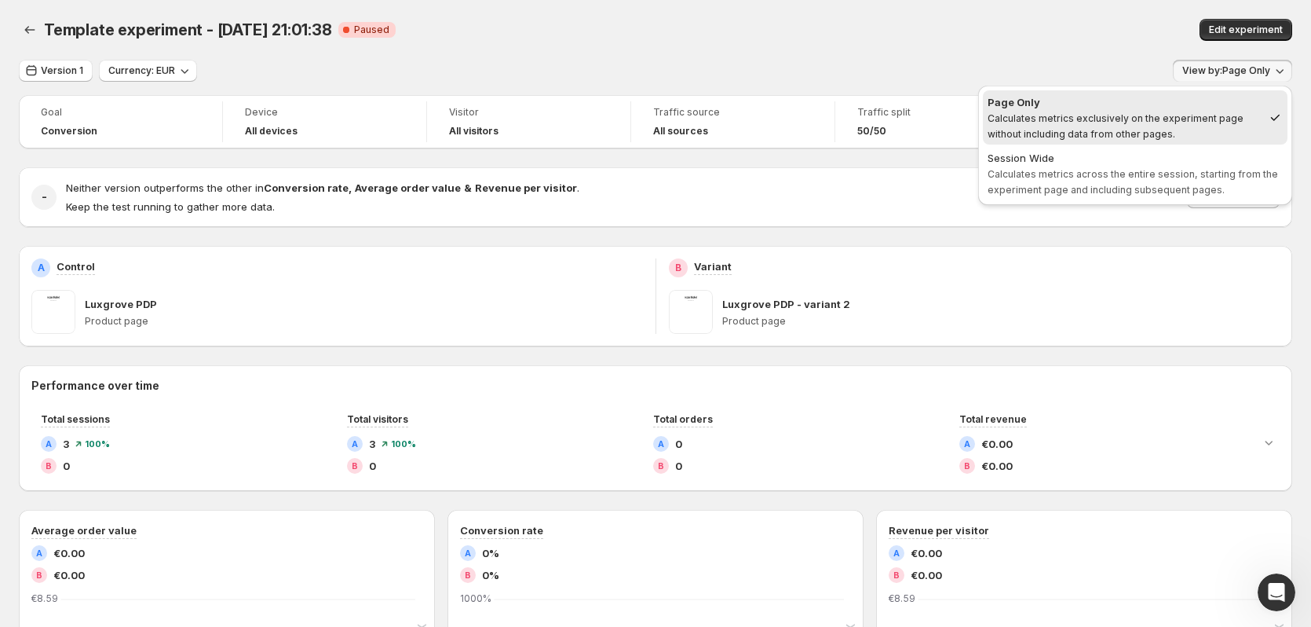
click at [849, 60] on div "Version 1 Currency: EUR View by: Page Only" at bounding box center [656, 71] width 1274 height 23
